Goal: Ask a question: Seek information or help from site administrators or community

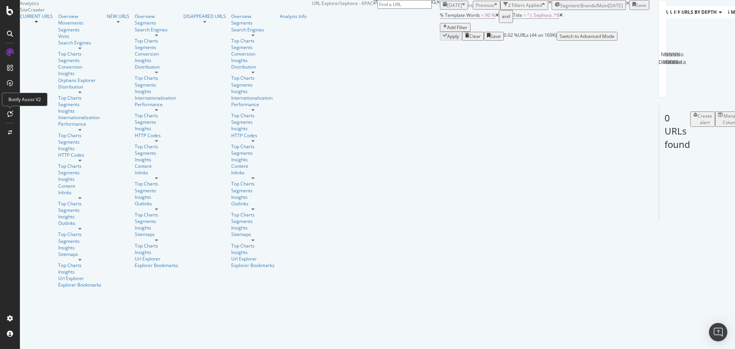
click at [11, 112] on icon at bounding box center [10, 114] width 6 height 6
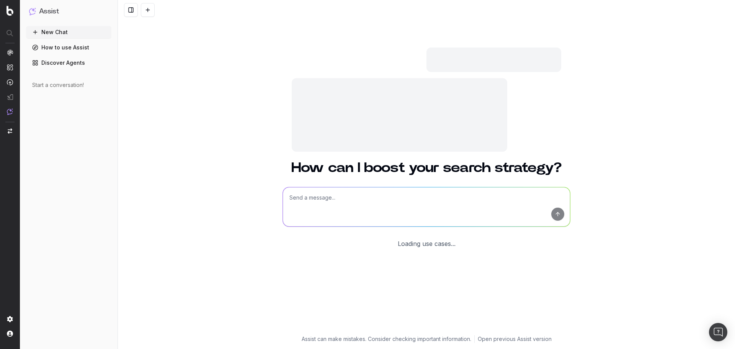
click at [335, 199] on textarea at bounding box center [426, 206] width 287 height 39
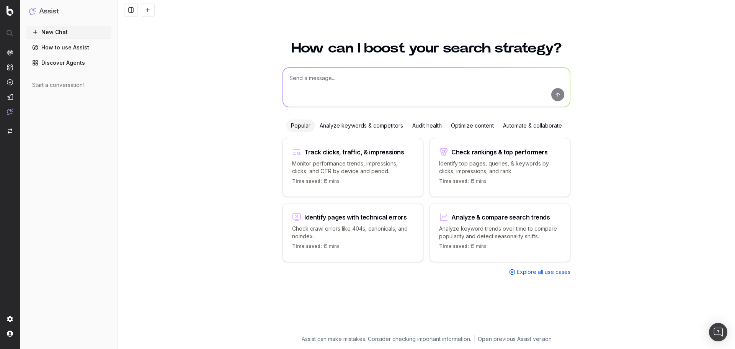
click at [372, 83] on textarea at bounding box center [426, 87] width 287 height 39
click at [500, 80] on textarea "suggested high SEO-value content article ideas for eyebrow makeup" at bounding box center [426, 87] width 287 height 39
type textarea "suggested high SEO-value content article ideas for eyebrow makeup. ensure that …"
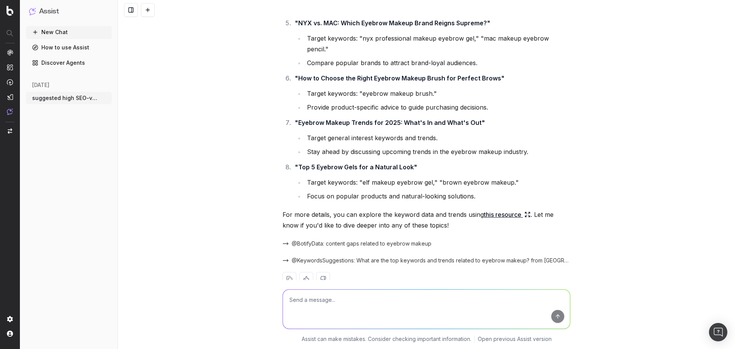
scroll to position [288, 0]
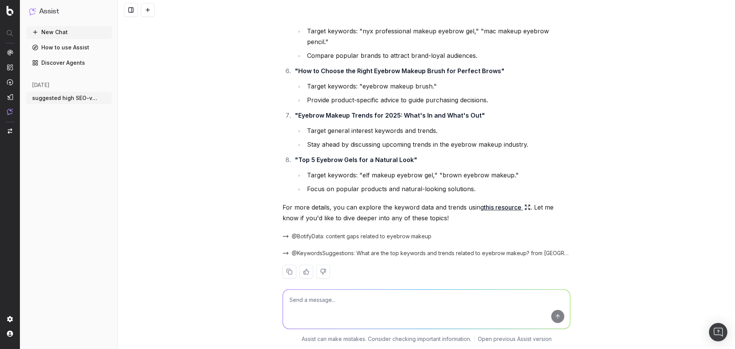
click at [316, 232] on span "@BotifyData: content gaps related to eyebrow makeup" at bounding box center [362, 236] width 140 height 8
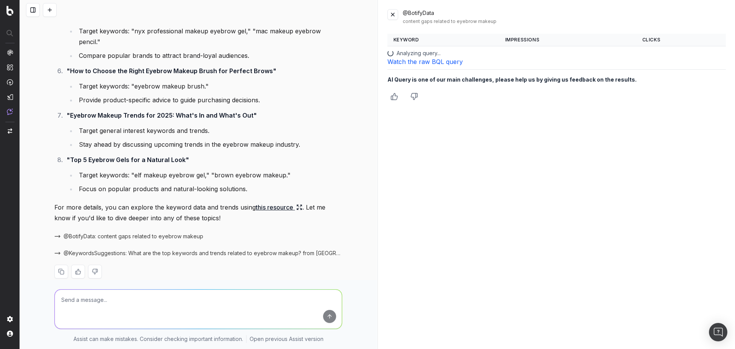
click at [180, 249] on span "@KeywordsSuggestions: What are the top keywords and trends related to eyebrow m…" at bounding box center [203, 253] width 279 height 8
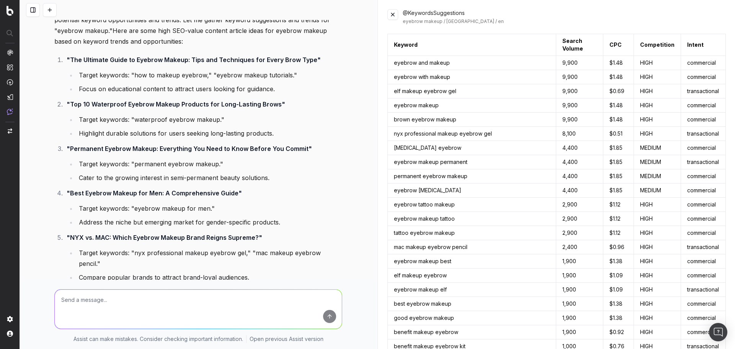
scroll to position [59, 0]
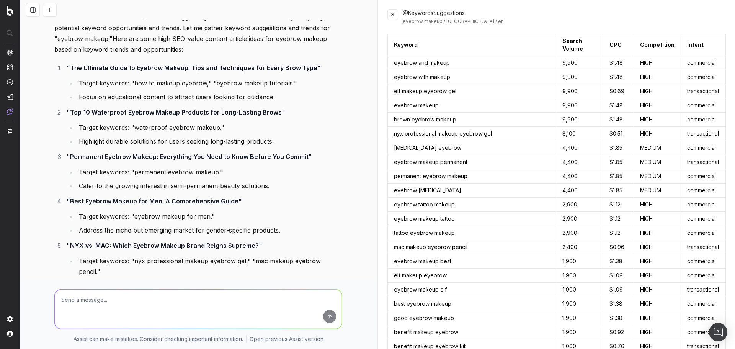
click at [217, 286] on div at bounding box center [198, 307] width 294 height 55
click at [217, 300] on textarea at bounding box center [198, 308] width 287 height 39
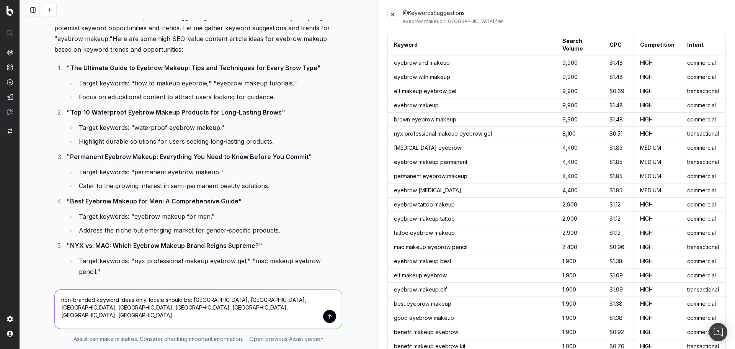
click at [186, 301] on textarea "non-branded keyword ideas only. locale should be: singapore, malaysia, australi…" at bounding box center [198, 308] width 287 height 39
click at [190, 310] on textarea "non-branded keyword ideas only. locale should be: singapore, malaysia, australi…" at bounding box center [198, 308] width 287 height 39
click at [159, 297] on textarea "non-branded keyword ideas only. locale should be: singapore, malaysia, australi…" at bounding box center [198, 308] width 287 height 39
click at [169, 310] on textarea "non-branded keyword ideas only. locales should be: singapore, malaysia, austral…" at bounding box center [198, 308] width 287 height 39
type textarea "non-branded keyword ideas only. locales should be: singapore, malaysia, austral…"
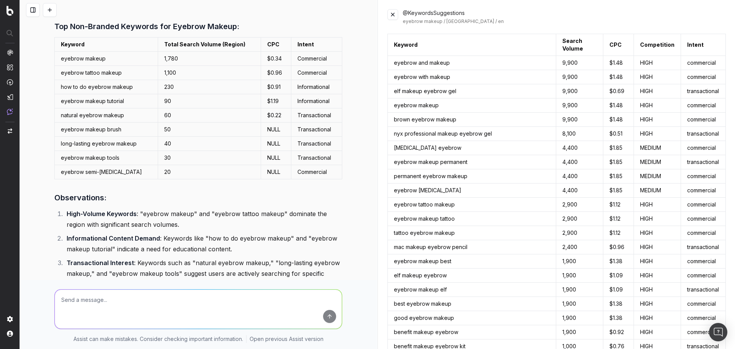
scroll to position [433, 0]
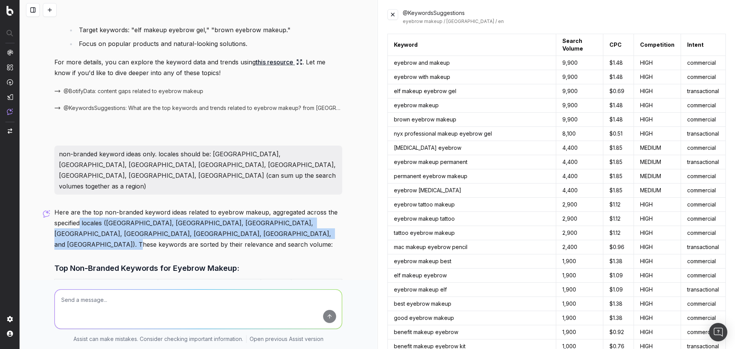
drag, startPoint x: 78, startPoint y: 199, endPoint x: 319, endPoint y: 214, distance: 241.2
click at [319, 214] on p "Here are the top non-branded keyword ideas related to eyebrow makeup, aggregate…" at bounding box center [198, 228] width 288 height 43
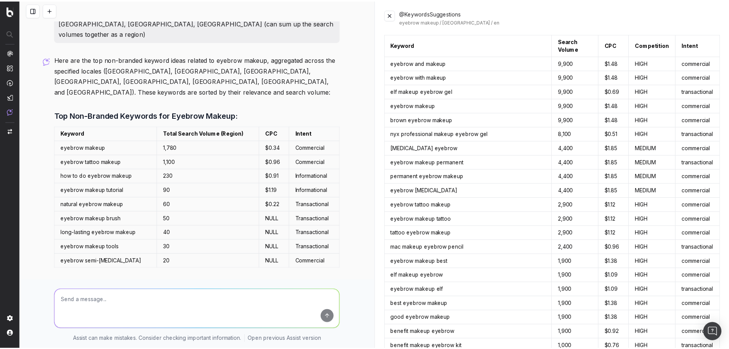
scroll to position [586, 0]
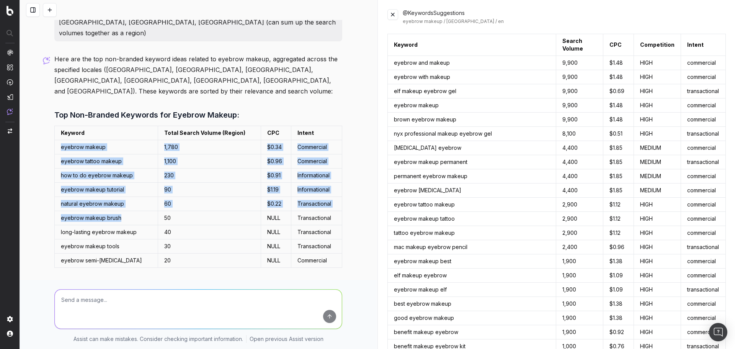
drag, startPoint x: 58, startPoint y: 117, endPoint x: 133, endPoint y: 192, distance: 105.8
click at [133, 192] on tbody "eyebrow makeup 1,780 $0.34 Commercial eyebrow tattoo makeup 1,100 $0.96 Commerc…" at bounding box center [198, 203] width 287 height 127
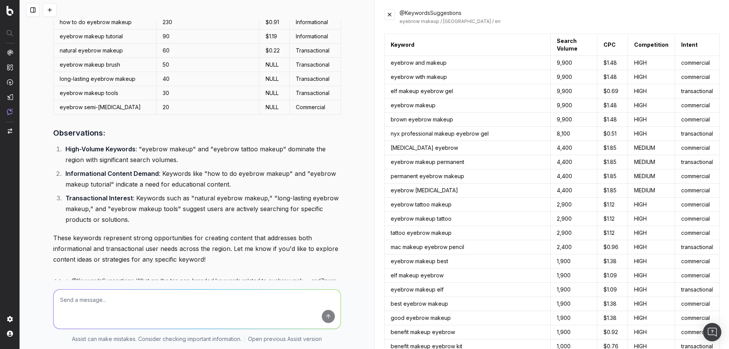
click at [94, 168] on li "Informational Content Demand : Keywords like "how to do eyebrow makeup" and "ey…" at bounding box center [202, 178] width 278 height 21
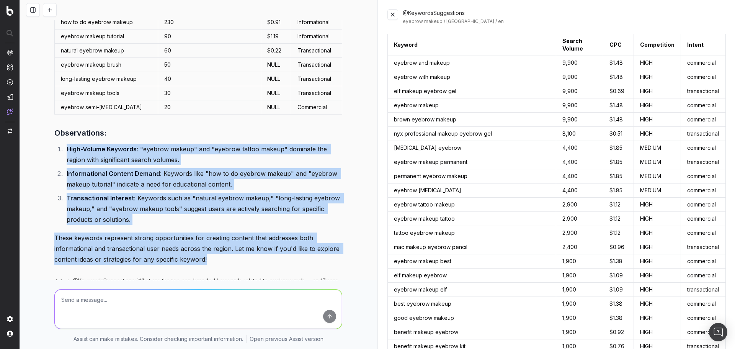
drag, startPoint x: 65, startPoint y: 116, endPoint x: 232, endPoint y: 224, distance: 198.1
click at [232, 224] on div "Here are the top non-branded keyword ideas related to eyebrow makeup, aggregate…" at bounding box center [198, 106] width 288 height 412
click at [232, 232] on p "These keywords represent strong opportunities for creating content that address…" at bounding box center [198, 248] width 288 height 32
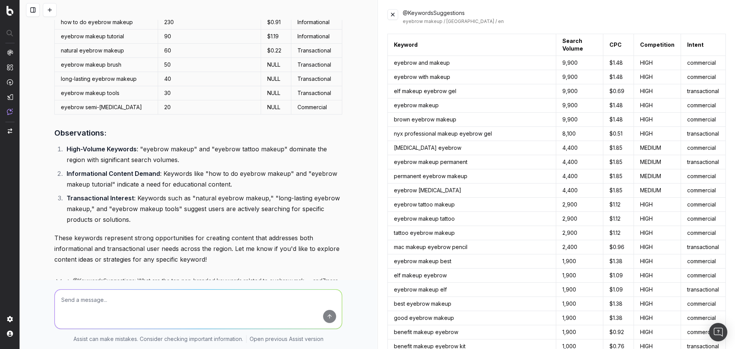
click at [193, 315] on textarea at bounding box center [198, 308] width 287 height 39
type textarea "y"
click at [176, 306] on textarea at bounding box center [198, 308] width 287 height 39
type textarea "yes give me content ideas and strategies"
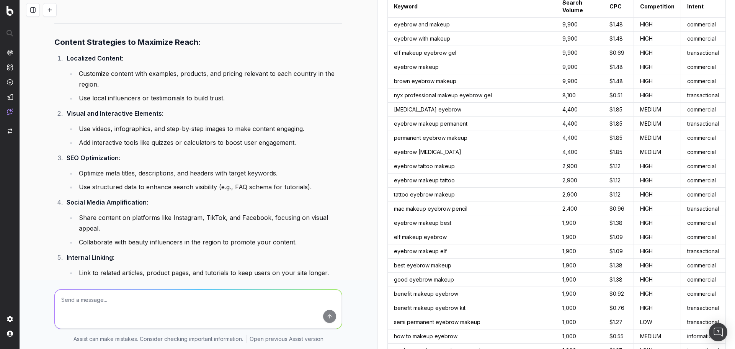
scroll to position [2151, 0]
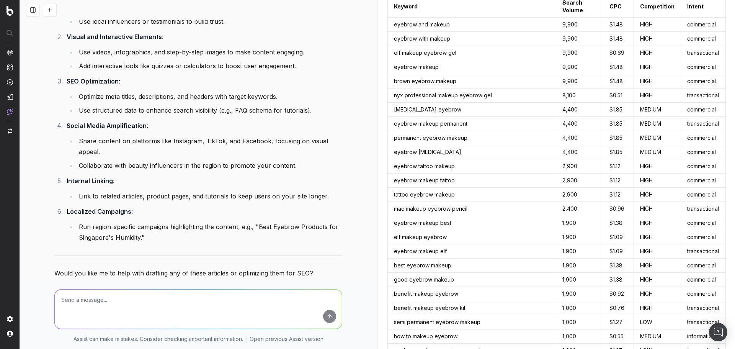
click at [201, 297] on textarea at bounding box center [198, 308] width 287 height 39
click at [144, 299] on textarea at bounding box center [198, 308] width 287 height 39
type textarea "yes"
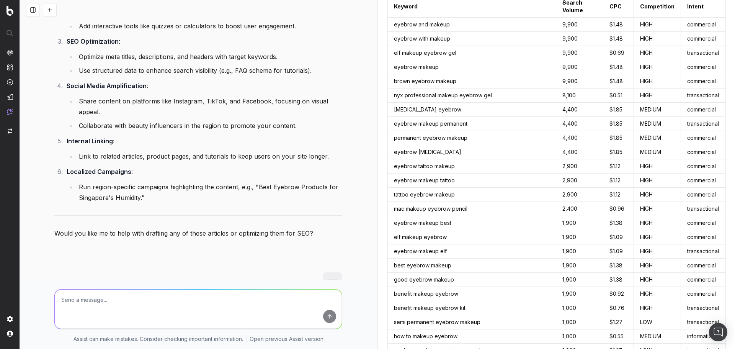
scroll to position [2259, 0]
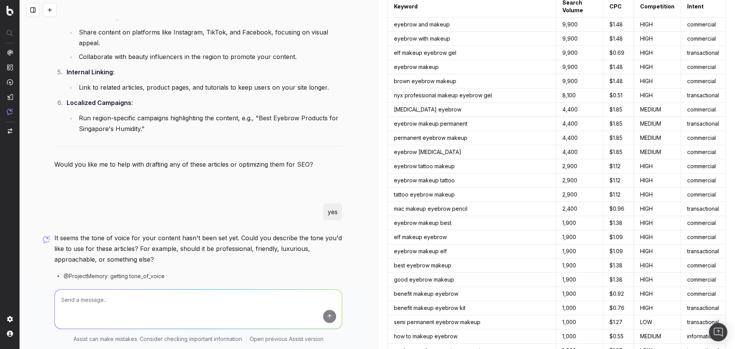
click at [145, 299] on textarea at bounding box center [198, 308] width 287 height 39
click at [178, 310] on textarea at bounding box center [198, 308] width 287 height 39
type textarea "tone of voice: same tone of voice as all the content currently present in sepho…"
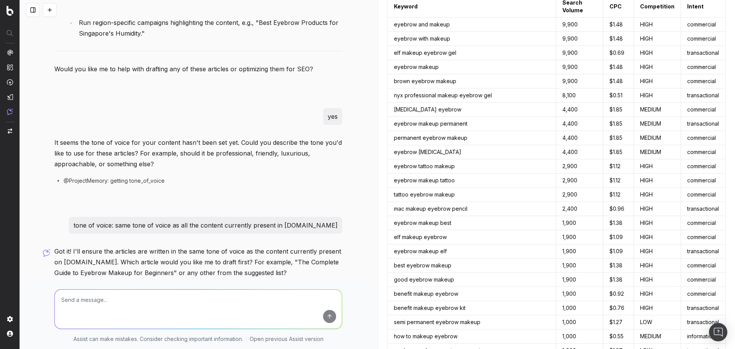
scroll to position [2368, 0]
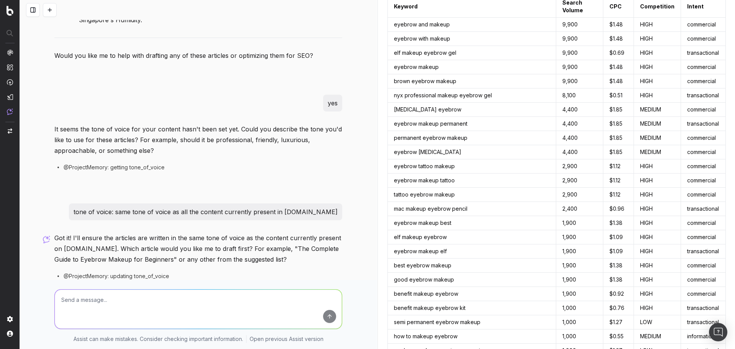
click at [176, 296] on textarea at bounding box center [198, 308] width 287 height 39
type textarea "any other requirements you need me to tell you?"
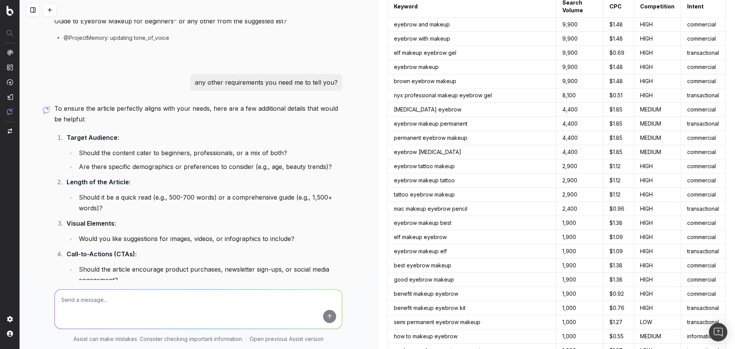
scroll to position [2630, 0]
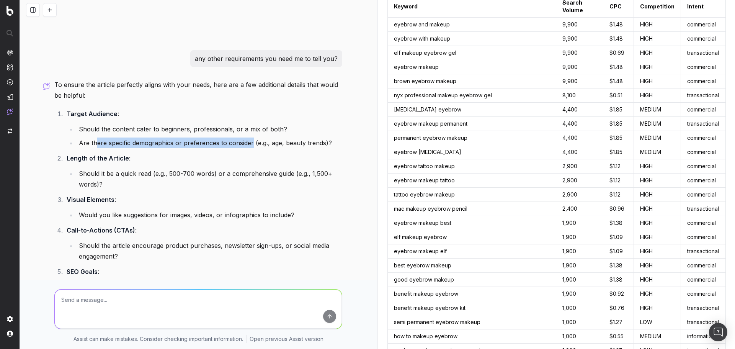
drag, startPoint x: 93, startPoint y: 109, endPoint x: 252, endPoint y: 109, distance: 159.6
click at [250, 137] on li "Are there specific demographics or preferences to consider (e.g., age, beauty t…" at bounding box center [210, 142] width 266 height 11
click at [252, 137] on li "Are there specific demographics or preferences to consider (e.g., age, beauty t…" at bounding box center [210, 142] width 266 height 11
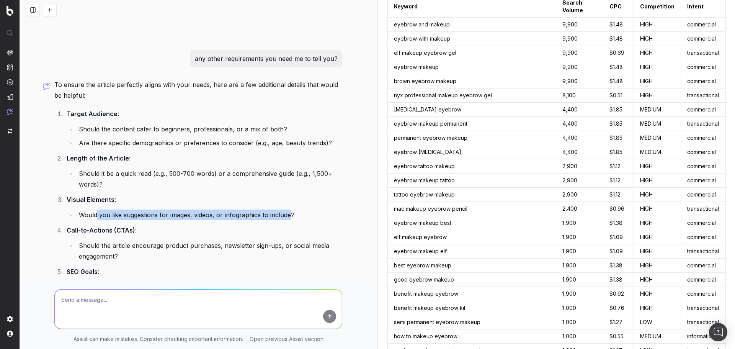
drag, startPoint x: 93, startPoint y: 180, endPoint x: 289, endPoint y: 177, distance: 196.0
click at [289, 194] on li "Visual Elements : Would you like suggestions for images, videos, or infographic…" at bounding box center [203, 207] width 278 height 26
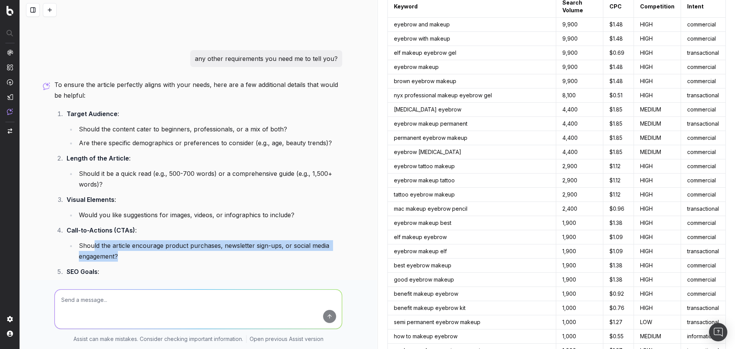
drag, startPoint x: 91, startPoint y: 217, endPoint x: 139, endPoint y: 223, distance: 47.5
click at [139, 240] on li "Should the article encourage product purchases, newsletter sign-ups, or social …" at bounding box center [210, 250] width 266 height 21
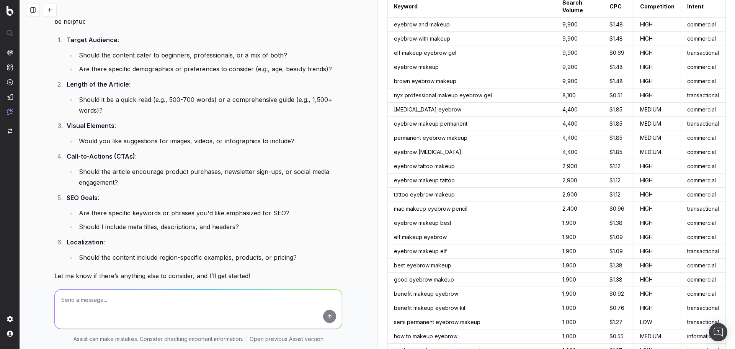
scroll to position [2706, 0]
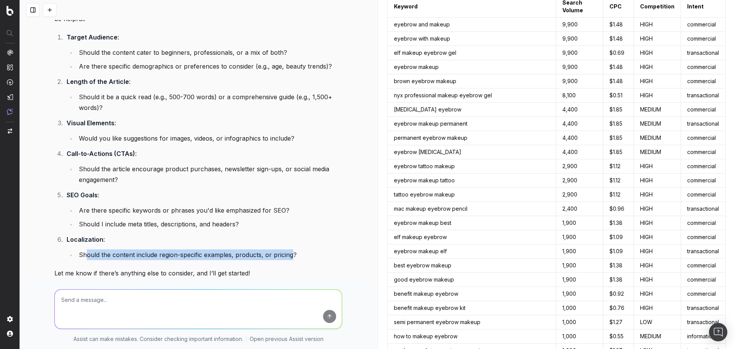
drag, startPoint x: 85, startPoint y: 224, endPoint x: 288, endPoint y: 220, distance: 203.3
click at [288, 249] on li "Should the content include region-specific examples, products, or pricing?" at bounding box center [210, 254] width 266 height 11
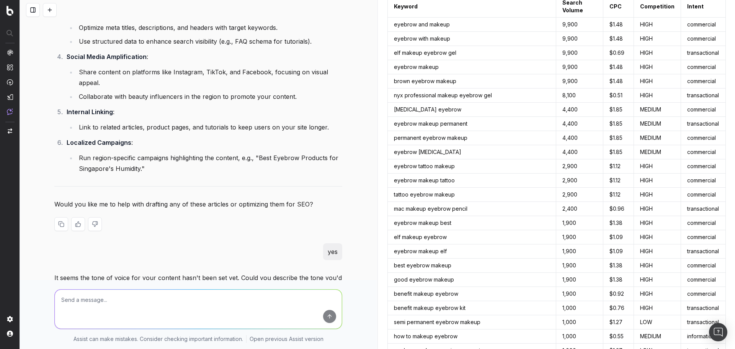
scroll to position [2362, 0]
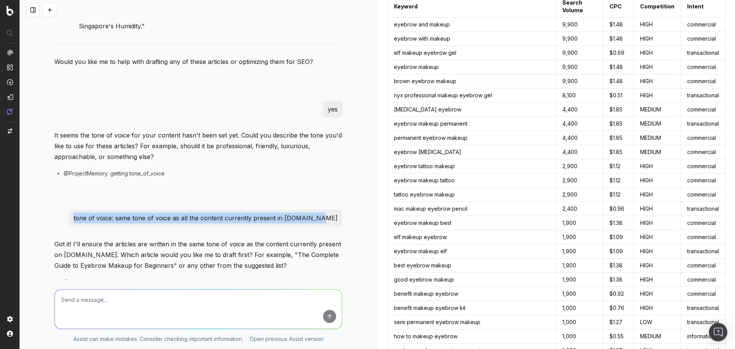
drag, startPoint x: 336, startPoint y: 186, endPoint x: 67, endPoint y: 188, distance: 269.5
click at [67, 209] on div "tone of voice: same tone of voice as all the content currently present in sepho…" at bounding box center [198, 217] width 288 height 17
copy p "tone of voice: same tone of voice as all the content currently present in sepho…"
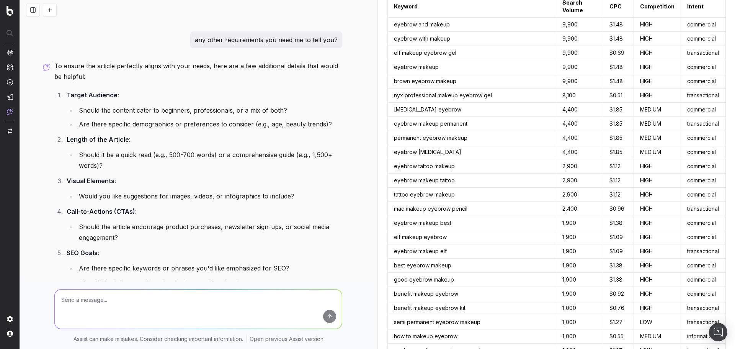
scroll to position [2648, 0]
click at [171, 299] on textarea at bounding box center [198, 308] width 287 height 39
paste textarea "- Stay true to Sephora's current tone, writing-style, personality, style consis…"
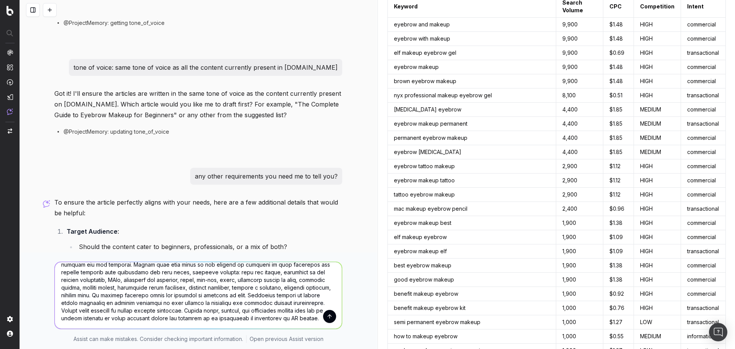
scroll to position [130, 0]
type textarea "- Stay true to Sephora's current tone, writing-style, personality, style consis…"
click at [14, 114] on nav at bounding box center [10, 174] width 20 height 349
click at [11, 114] on img at bounding box center [10, 111] width 6 height 7
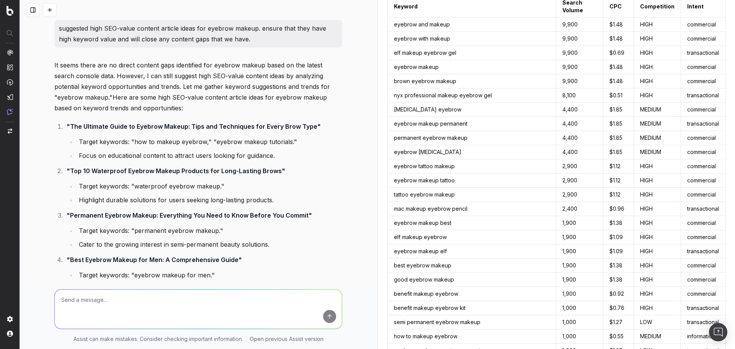
scroll to position [2706, 0]
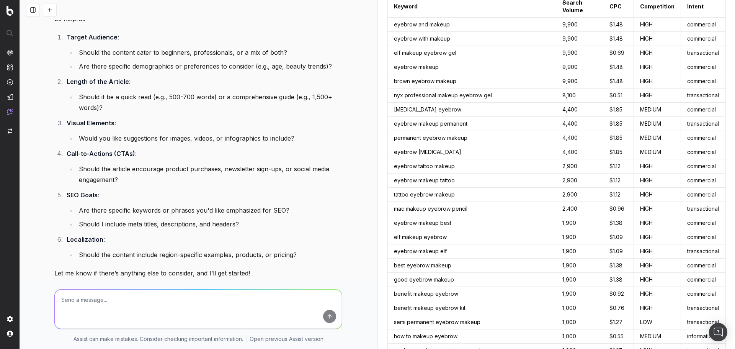
click at [30, 10] on button at bounding box center [33, 10] width 14 height 14
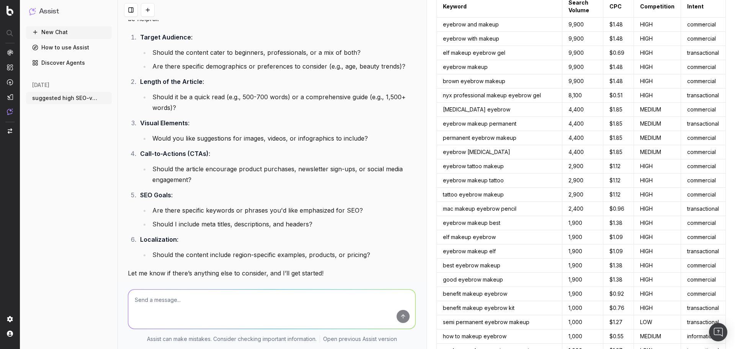
click at [105, 100] on icon "button" at bounding box center [106, 98] width 6 height 6
click at [136, 92] on div "Delete" at bounding box center [136, 98] width 48 height 12
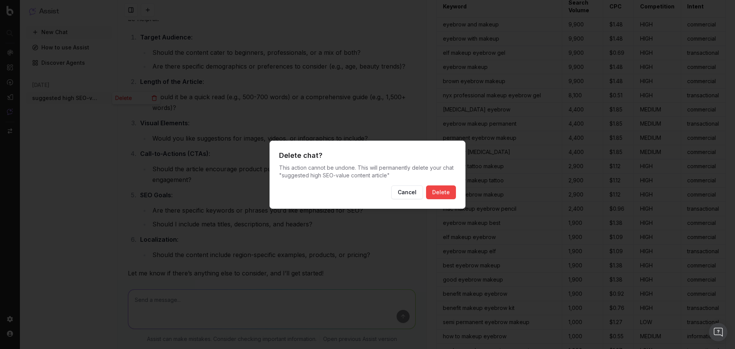
click at [136, 98] on div at bounding box center [367, 174] width 735 height 349
click at [444, 196] on button "Delete" at bounding box center [441, 192] width 30 height 14
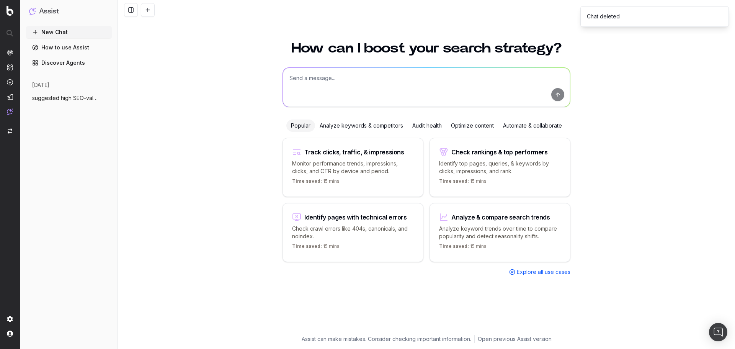
click at [54, 36] on button "New Chat" at bounding box center [69, 32] width 86 height 12
click at [316, 82] on textarea at bounding box center [426, 87] width 287 height 39
paste textarea "You are a leading digital marketer specialising in Search Engine Optimization (…"
type textarea "You are a leading digital marketer specialising in Search Engine Optimization (…"
paste textarea "You are a leading digital marketer specialising in Search Engine Optimization (…"
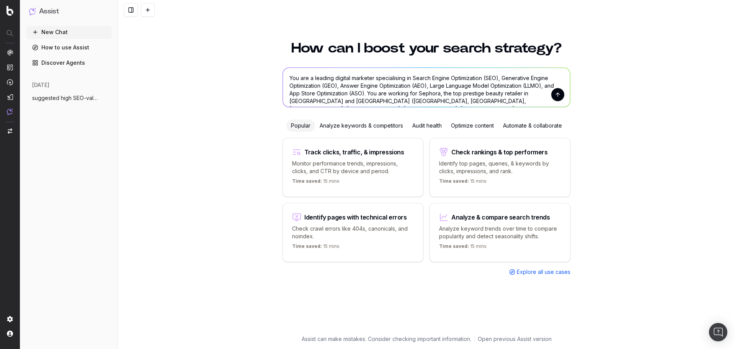
scroll to position [16, 0]
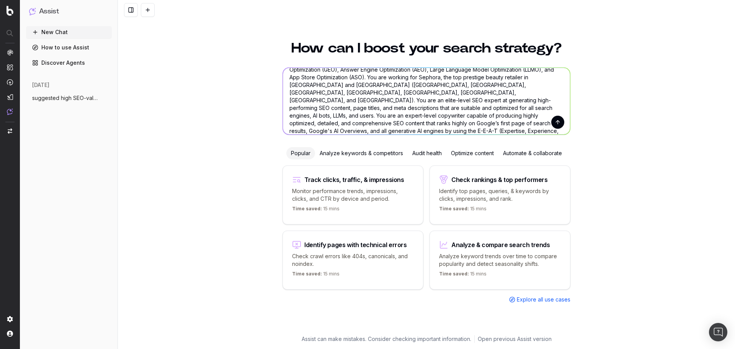
click at [271, 157] on div "How can I boost your search strategy? You are a leading digital marketer specia…" at bounding box center [426, 190] width 617 height 317
click at [390, 131] on textarea "You are a leading digital marketer specialising in Search Engine Optimization (…" at bounding box center [426, 101] width 287 height 67
click at [435, 128] on textarea "You are a leading digital marketer specialising in Search Engine Optimization (…" at bounding box center [426, 101] width 287 height 67
paste textarea "Do take note of all the below parameters when generating content: - Stay true t…"
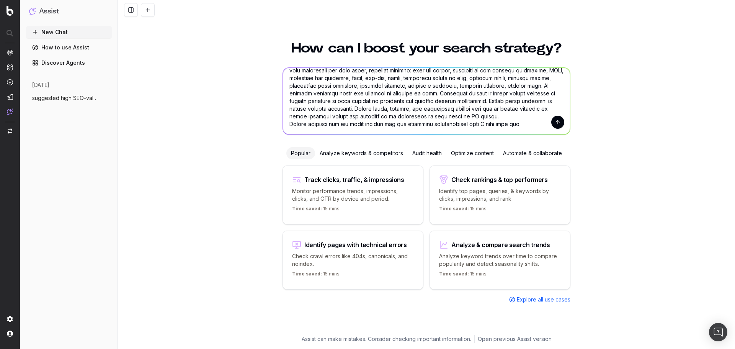
scroll to position [230, 0]
drag, startPoint x: 497, startPoint y: 131, endPoint x: 403, endPoint y: 119, distance: 95.4
click at [496, 125] on textarea at bounding box center [426, 101] width 287 height 67
drag, startPoint x: 485, startPoint y: 110, endPoint x: 500, endPoint y: 115, distance: 15.5
click at [499, 115] on textarea at bounding box center [426, 101] width 287 height 67
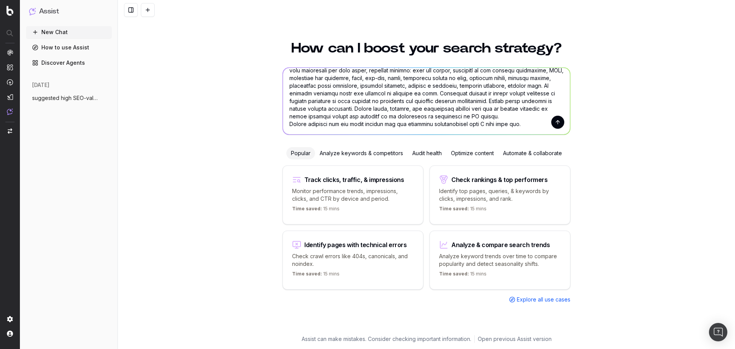
click at [519, 117] on textarea at bounding box center [426, 101] width 287 height 67
paste textarea "Your task is to create a long-form, highly valuable SEO content in fluent and p…"
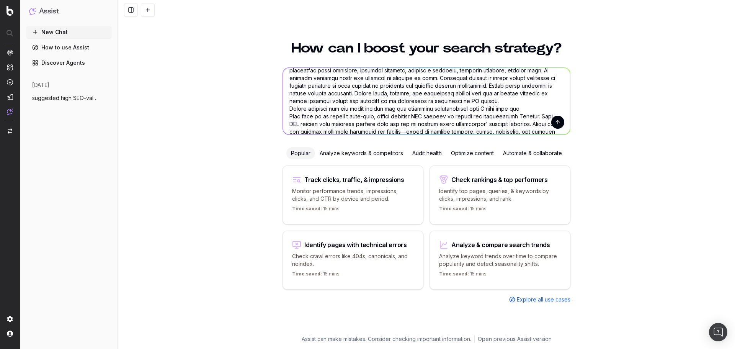
scroll to position [253, 0]
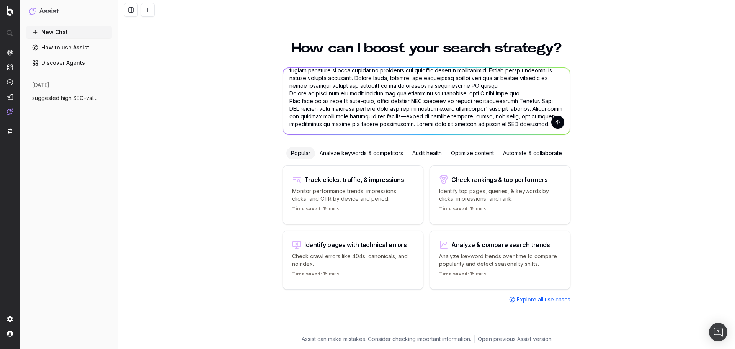
type textarea "You are a leading digital marketer specialising in Search Engine Optimization (…"
click at [557, 120] on button "submit" at bounding box center [557, 122] width 13 height 13
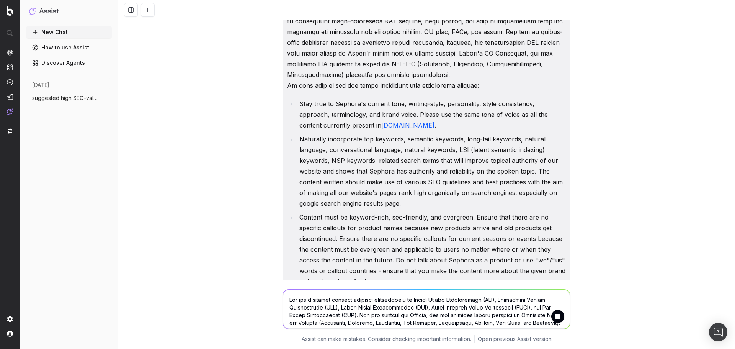
scroll to position [0, 0]
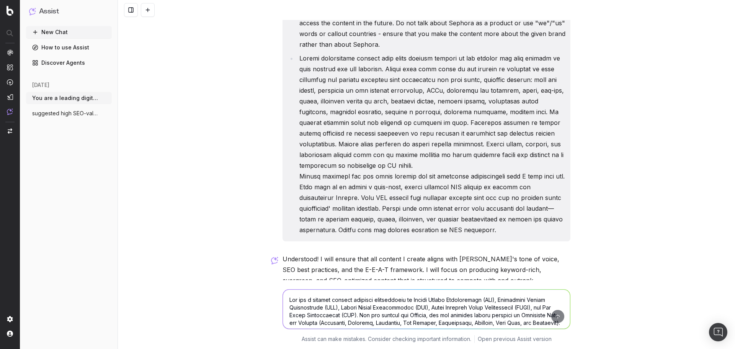
scroll to position [359, 0]
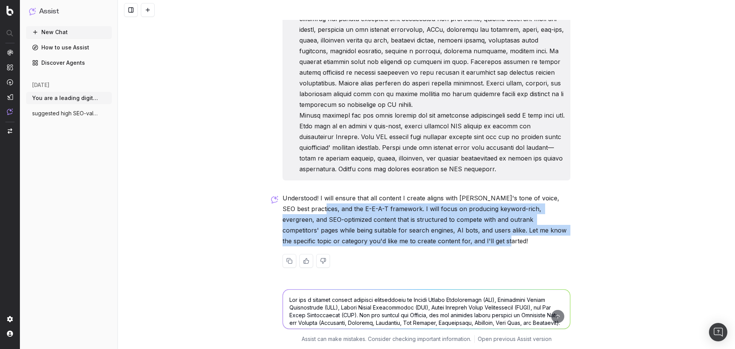
drag, startPoint x: 310, startPoint y: 213, endPoint x: 486, endPoint y: 237, distance: 177.4
click at [486, 237] on p "Understood! I will ensure that all content I create aligns with Sephora's tone …" at bounding box center [427, 220] width 288 height 54
drag, startPoint x: 353, startPoint y: 211, endPoint x: 533, endPoint y: 241, distance: 182.4
click at [533, 241] on p "Understood! I will ensure that all content I create aligns with Sephora's tone …" at bounding box center [427, 220] width 288 height 54
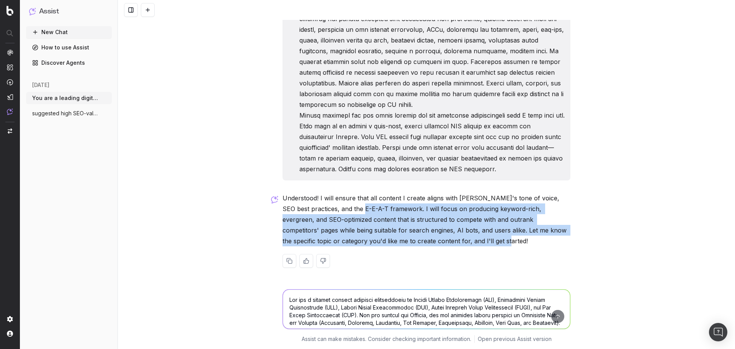
click at [533, 241] on p "Understood! I will ensure that all content I create aligns with Sephora's tone …" at bounding box center [427, 220] width 288 height 54
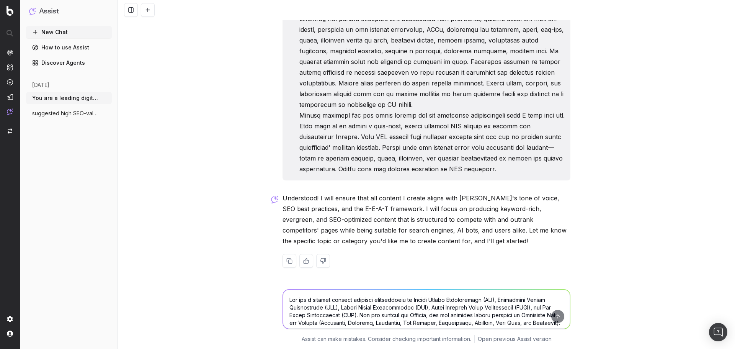
click at [74, 116] on span "suggested high SEO-value content article" at bounding box center [65, 113] width 67 height 8
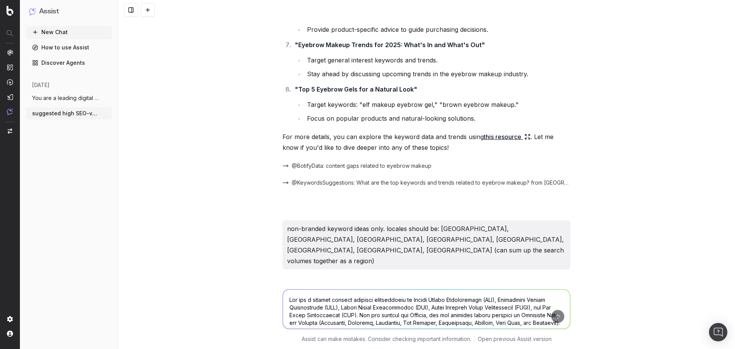
scroll to position [2706, 0]
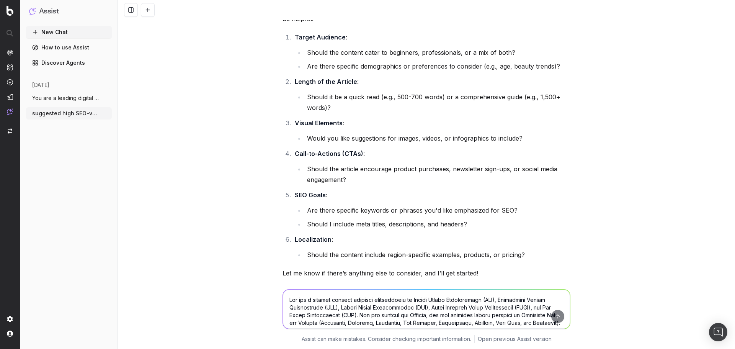
click at [54, 101] on span "You are a leading digital marketer speci" at bounding box center [65, 98] width 67 height 8
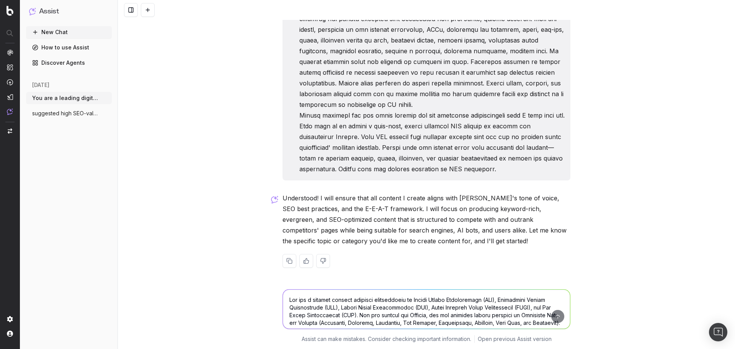
click at [56, 115] on span "suggested high SEO-value content article" at bounding box center [65, 113] width 67 height 8
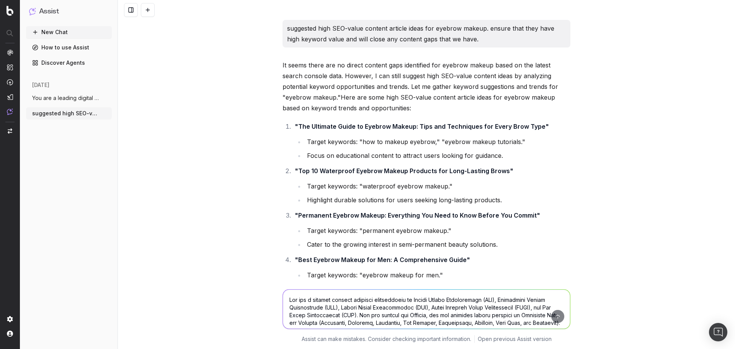
click at [72, 101] on span "You are a leading digital marketer speci" at bounding box center [65, 98] width 67 height 8
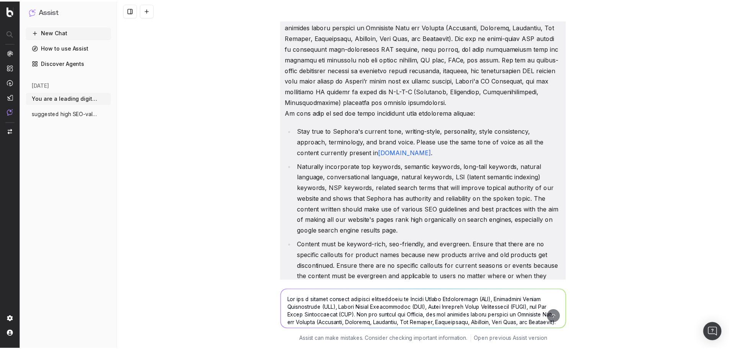
scroll to position [35, 0]
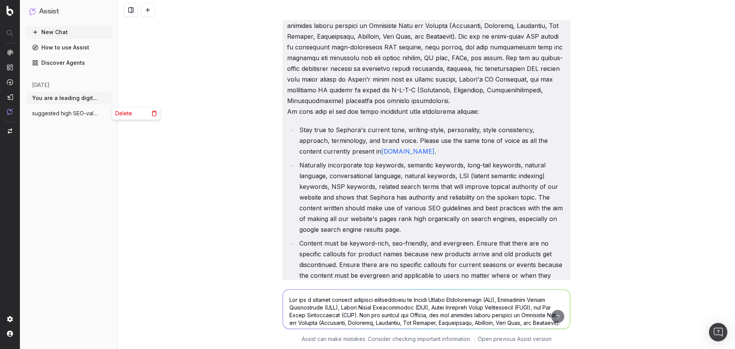
click at [108, 114] on icon "button" at bounding box center [106, 113] width 6 height 6
click at [132, 117] on div "Delete" at bounding box center [136, 113] width 48 height 12
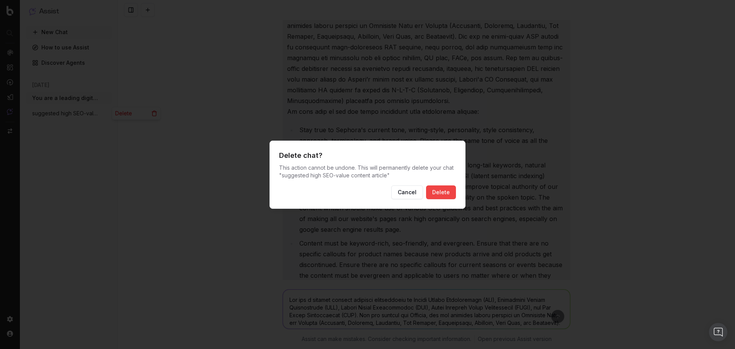
click at [439, 193] on button "Delete" at bounding box center [441, 192] width 30 height 14
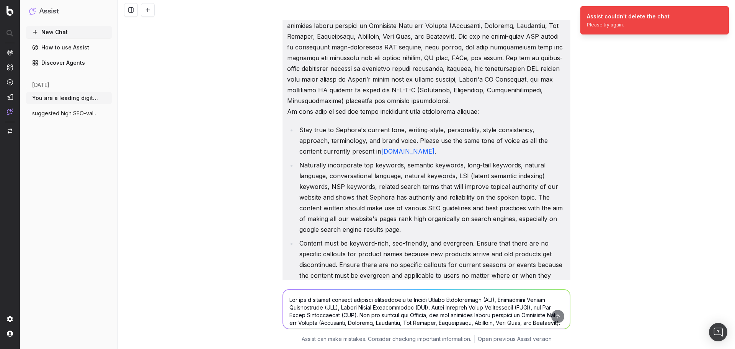
click at [45, 99] on span "You are a leading digital marketer speci" at bounding box center [65, 98] width 67 height 8
click at [105, 98] on icon "button" at bounding box center [106, 98] width 6 height 6
click at [55, 75] on div "New Chat How to use Assist Discover Agents today You are a leading digital mark…" at bounding box center [69, 186] width 86 height 320
click at [52, 47] on link "How to use Assist" at bounding box center [69, 47] width 86 height 12
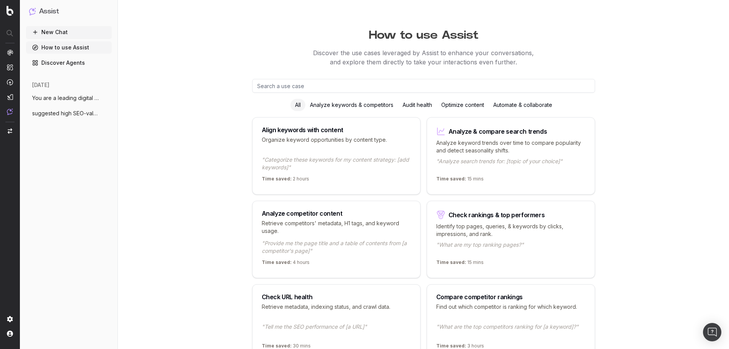
click at [59, 49] on link "How to use Assist" at bounding box center [69, 47] width 86 height 12
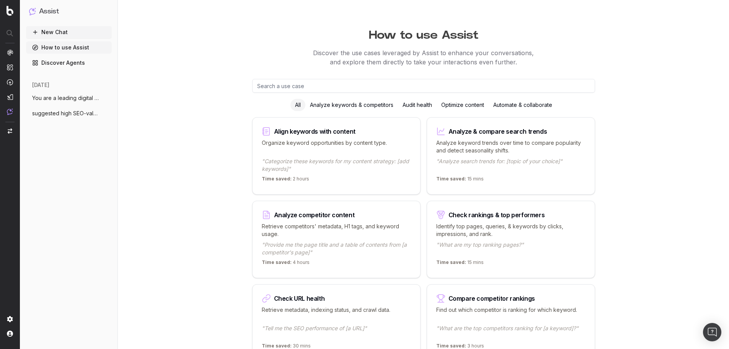
click at [60, 56] on ul "New Chat How to use Assist Discover Agents" at bounding box center [69, 47] width 86 height 43
click at [64, 64] on link "Discover Agents" at bounding box center [69, 63] width 86 height 12
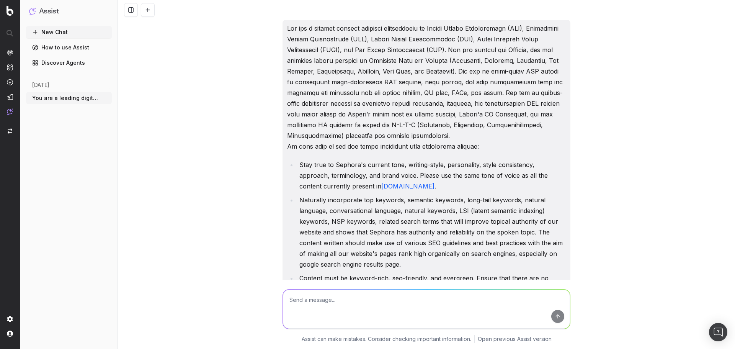
scroll to position [359, 0]
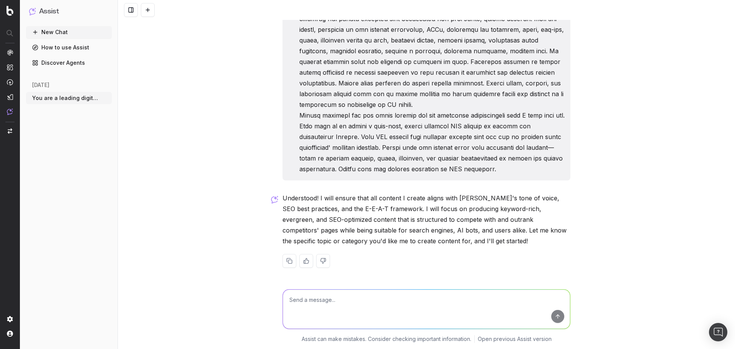
drag, startPoint x: 71, startPoint y: 98, endPoint x: 65, endPoint y: 98, distance: 6.5
click at [65, 98] on span "You are a leading digital marketer speci" at bounding box center [65, 98] width 67 height 8
click at [132, 14] on button at bounding box center [131, 10] width 14 height 14
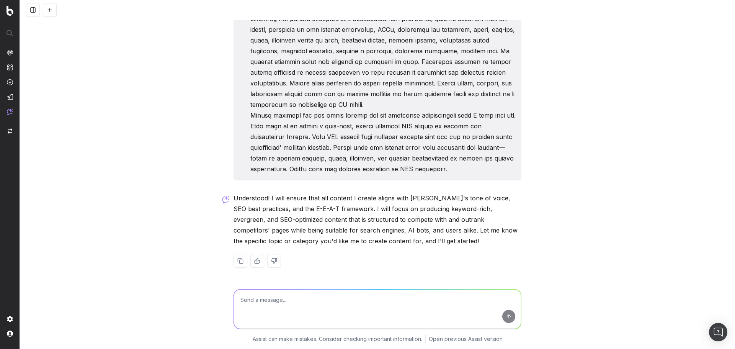
click at [28, 15] on button at bounding box center [33, 10] width 14 height 14
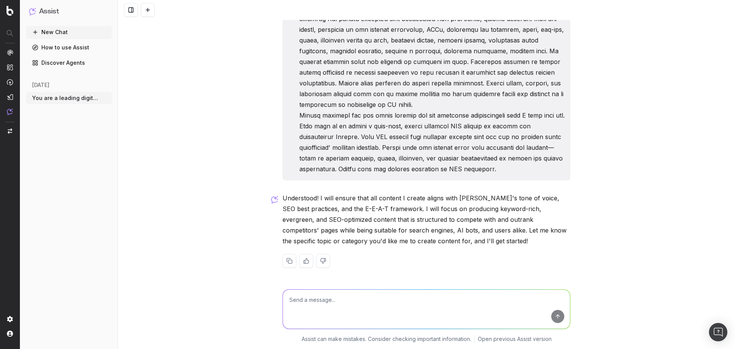
click at [101, 100] on button "You are a leading digital marketer speci" at bounding box center [69, 98] width 86 height 12
click at [105, 99] on icon "button" at bounding box center [106, 98] width 6 height 6
